Goal: Information Seeking & Learning: Learn about a topic

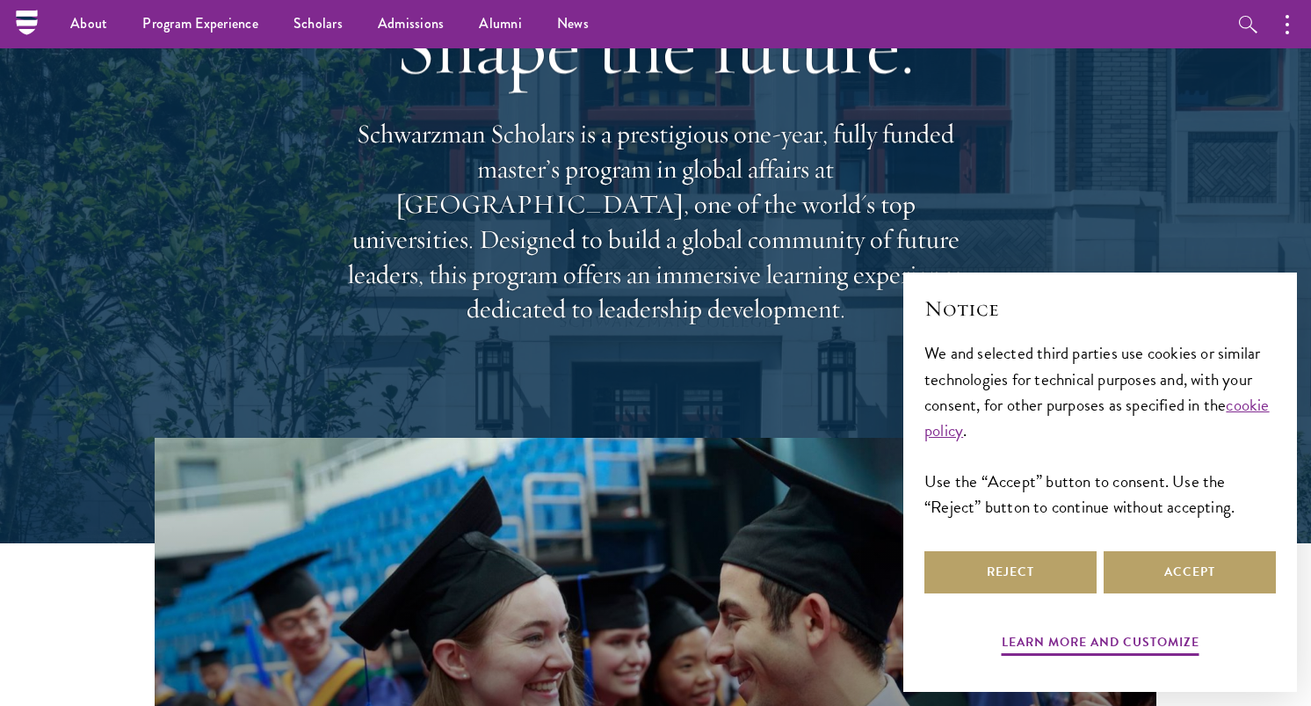
scroll to position [156, 0]
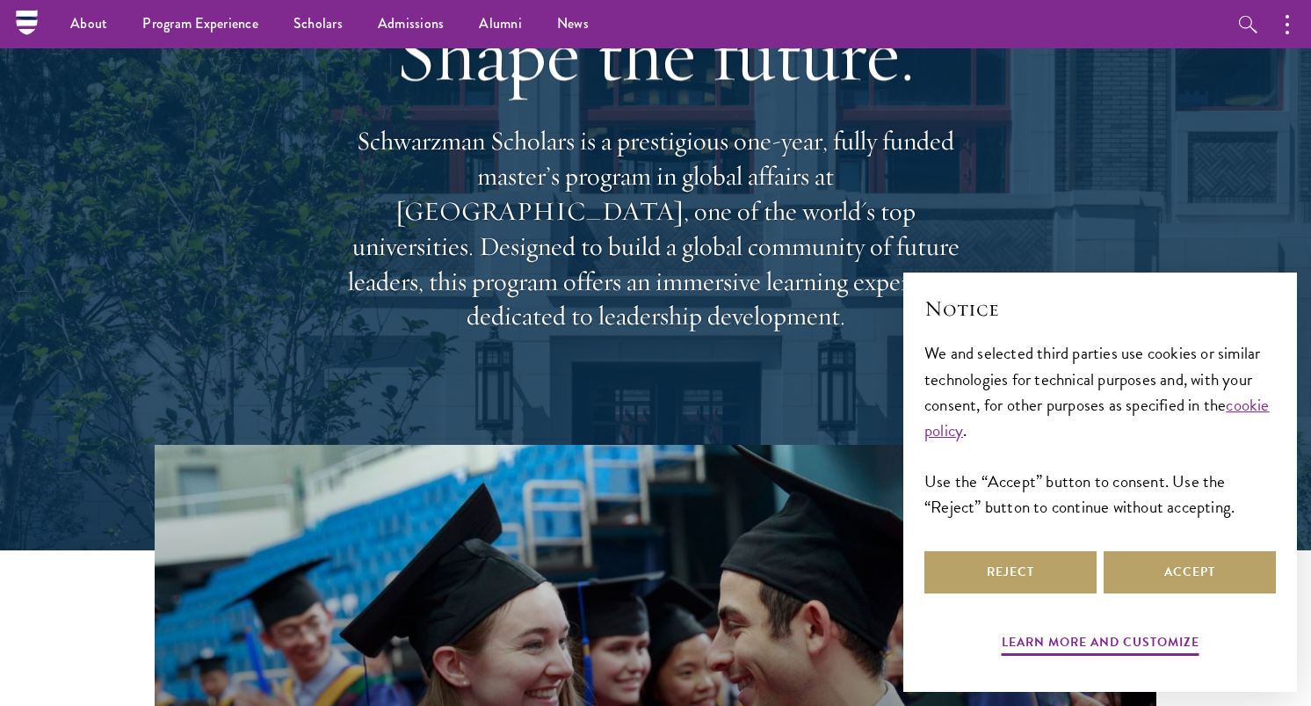
click at [641, 204] on p "Schwarzman Scholars is a prestigious one-year, fully funded master’s program in…" at bounding box center [655, 229] width 633 height 210
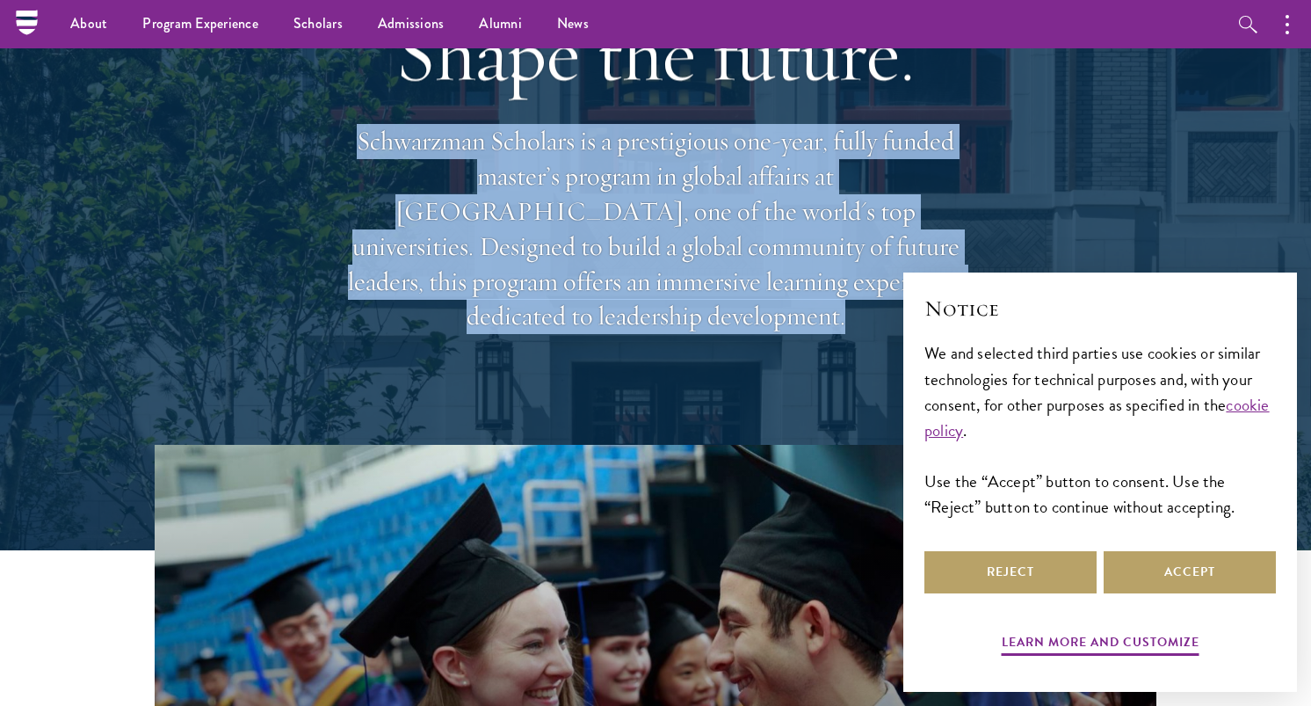
click at [641, 204] on p "Schwarzman Scholars is a prestigious one-year, fully funded master’s program in…" at bounding box center [655, 229] width 633 height 210
click at [616, 200] on p "Schwarzman Scholars is a prestigious one-year, fully funded master’s program in…" at bounding box center [655, 229] width 633 height 210
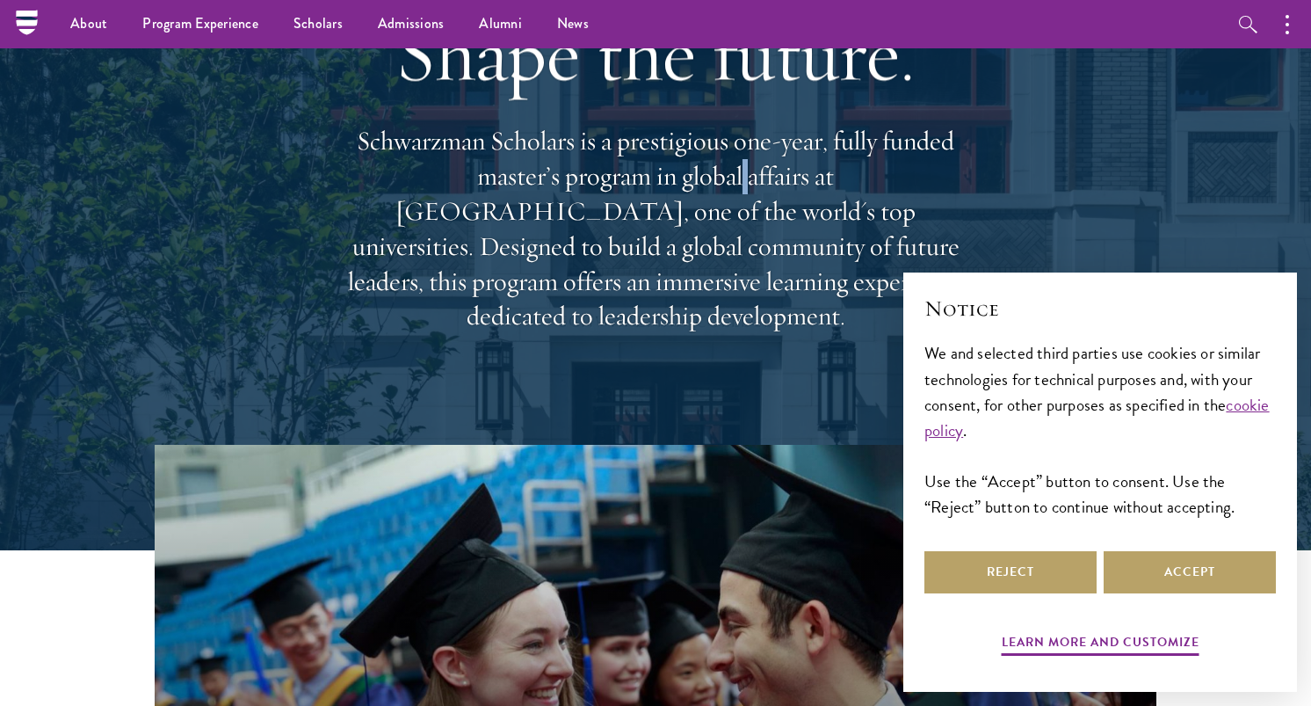
click at [616, 200] on p "Schwarzman Scholars is a prestigious one-year, fully funded master’s program in…" at bounding box center [655, 229] width 633 height 210
click at [590, 200] on p "Schwarzman Scholars is a prestigious one-year, fully funded master’s program in…" at bounding box center [655, 229] width 633 height 210
click at [580, 221] on p "Schwarzman Scholars is a prestigious one-year, fully funded master’s program in…" at bounding box center [655, 229] width 633 height 210
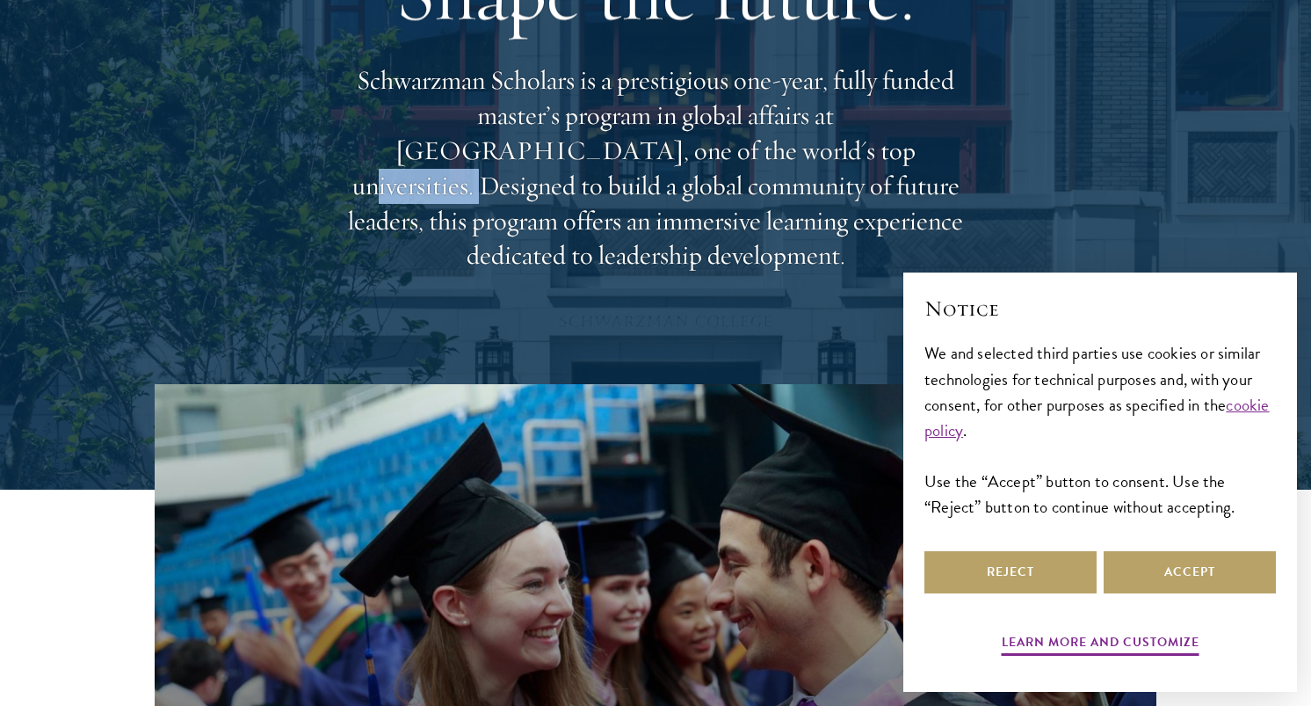
scroll to position [230, 0]
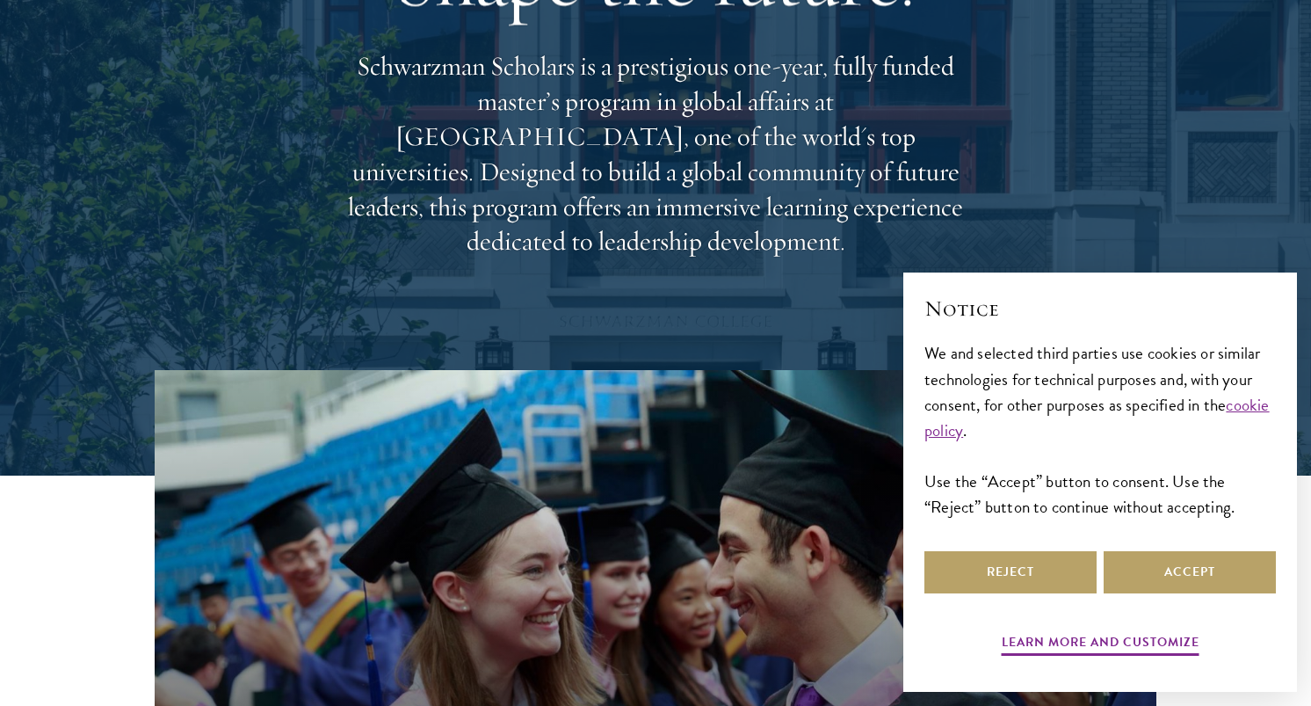
click at [515, 185] on p "Schwarzman Scholars is a prestigious one-year, fully funded master’s program in…" at bounding box center [655, 154] width 633 height 210
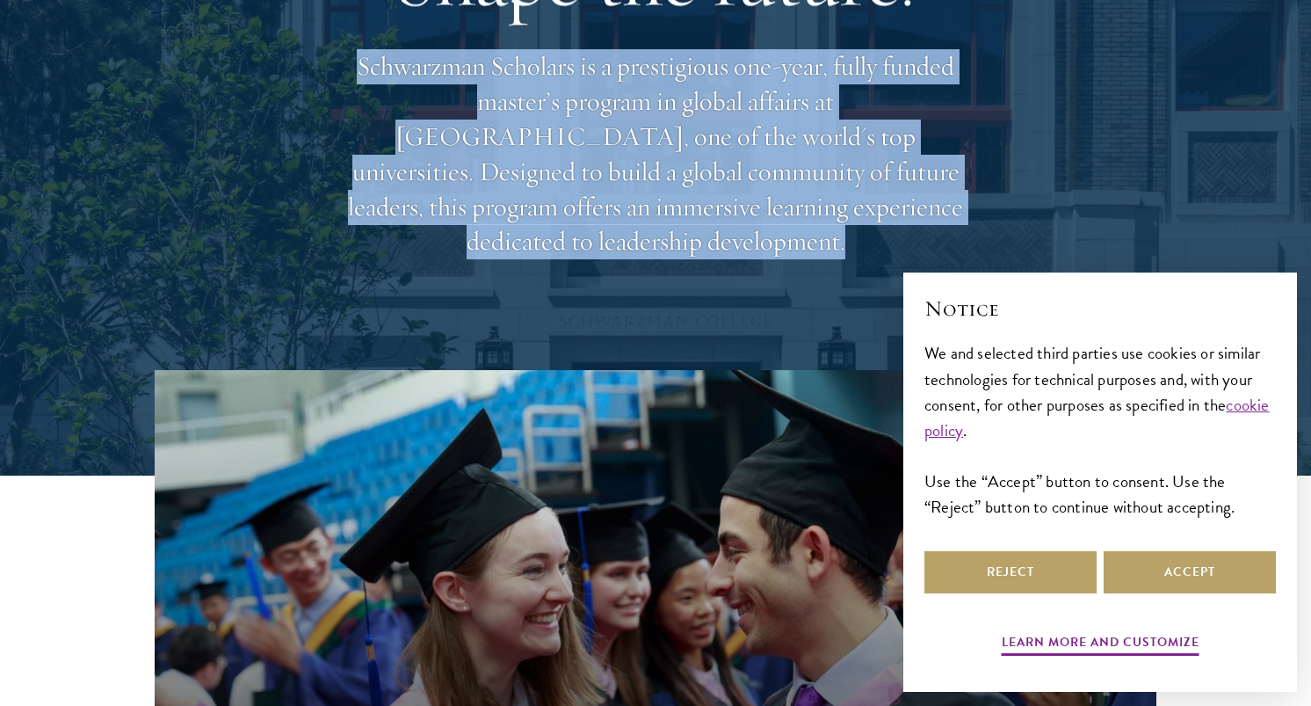
click at [515, 185] on p "Schwarzman Scholars is a prestigious one-year, fully funded master’s program in…" at bounding box center [655, 154] width 633 height 210
click at [553, 194] on p "Schwarzman Scholars is a prestigious one-year, fully funded master’s program in…" at bounding box center [655, 154] width 633 height 210
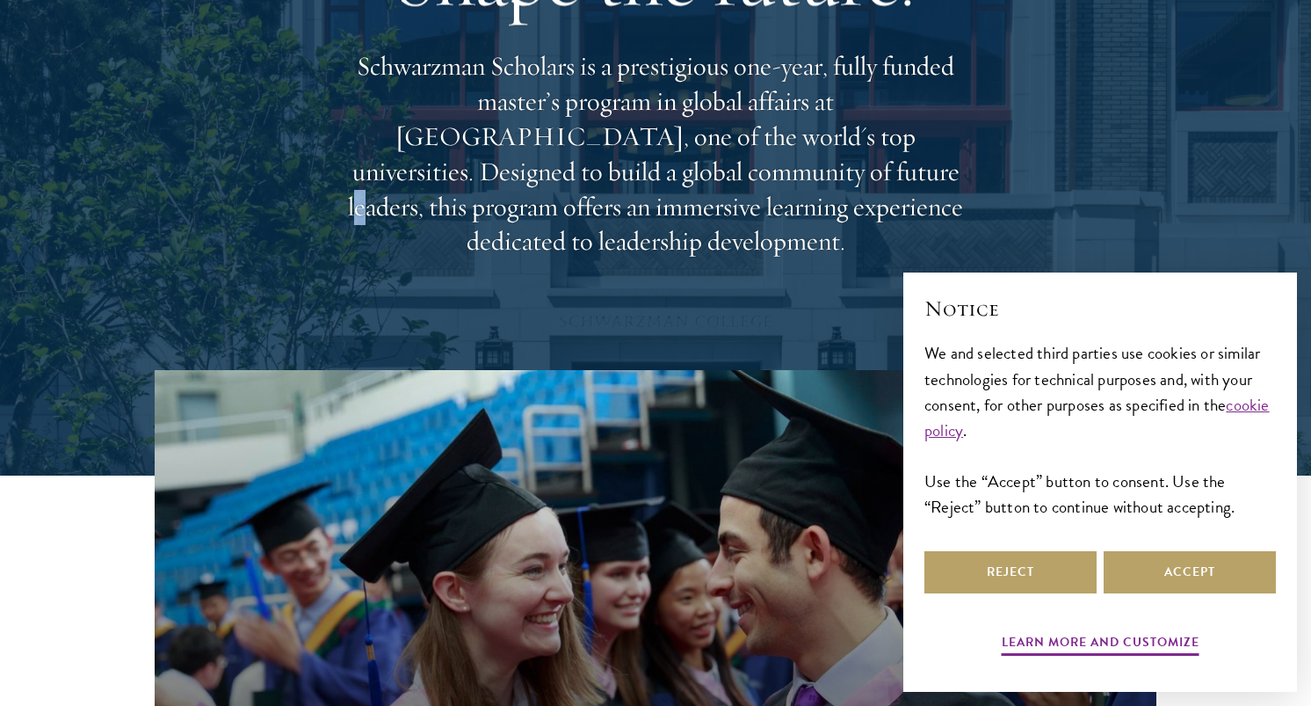
click at [553, 194] on p "Schwarzman Scholars is a prestigious one-year, fully funded master’s program in…" at bounding box center [655, 154] width 633 height 210
click at [600, 191] on p "Schwarzman Scholars is a prestigious one-year, fully funded master’s program in…" at bounding box center [655, 154] width 633 height 210
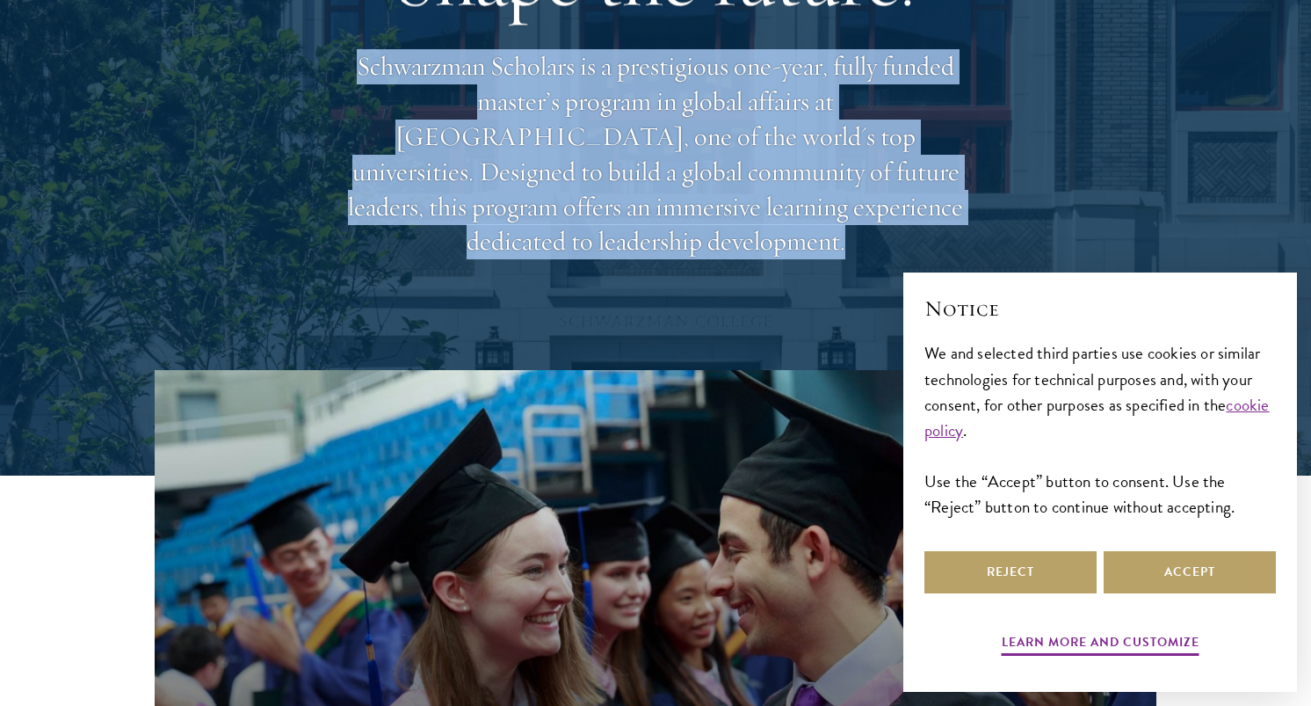
click at [600, 191] on p "Schwarzman Scholars is a prestigious one-year, fully funded master’s program in…" at bounding box center [655, 154] width 633 height 210
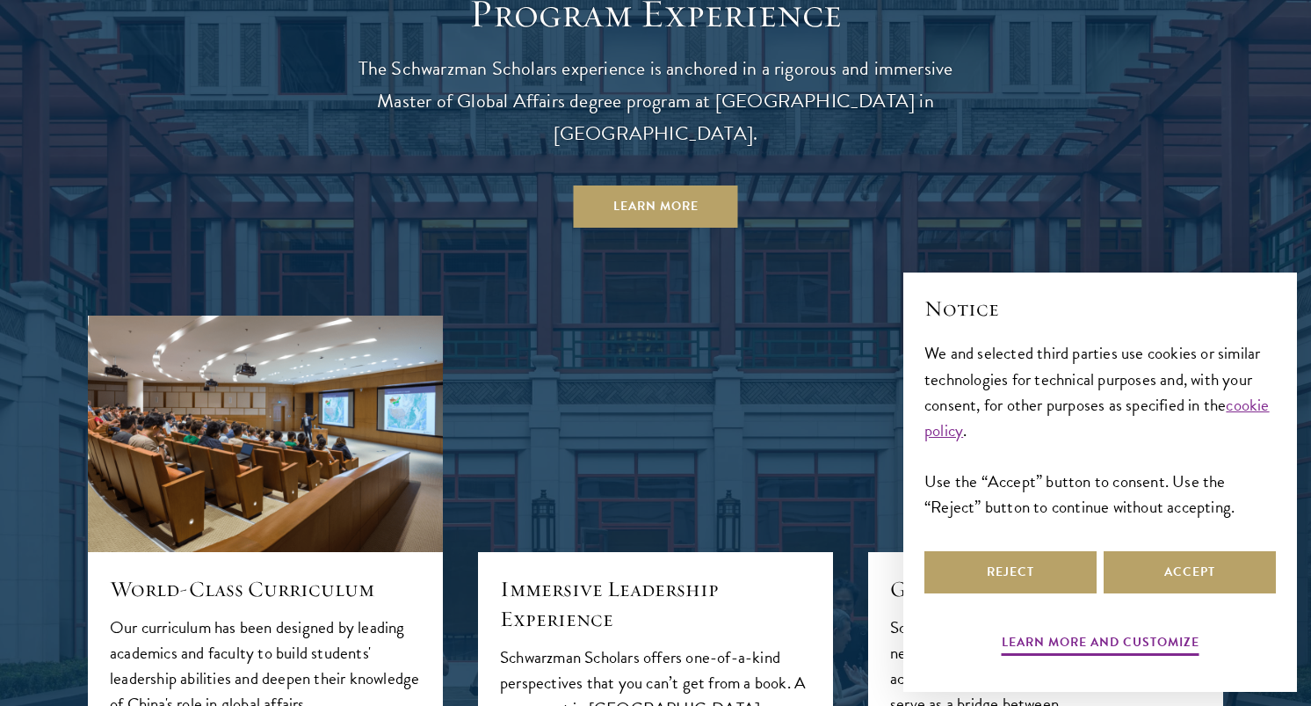
scroll to position [1653, 0]
